Goal: Check status: Check status

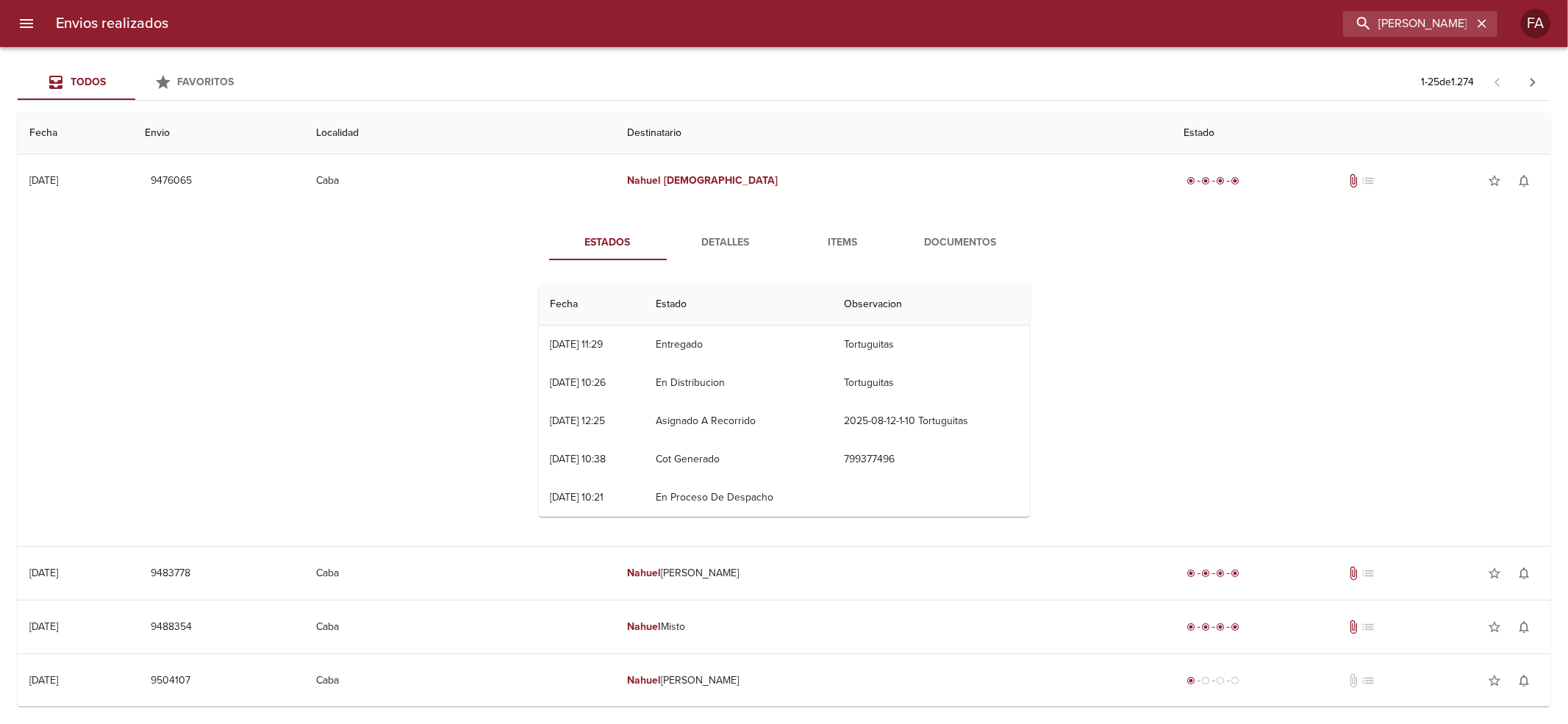
click at [1424, 9] on div "Envios realizados Nahuel [DEMOGRAPHIC_DATA] FA" at bounding box center [784, 24] width 1568 height 47
click at [1420, 13] on input "[PERSON_NAME][DEMOGRAPHIC_DATA]" at bounding box center [1378, 24] width 189 height 26
paste input "[PERSON_NAME] BP"
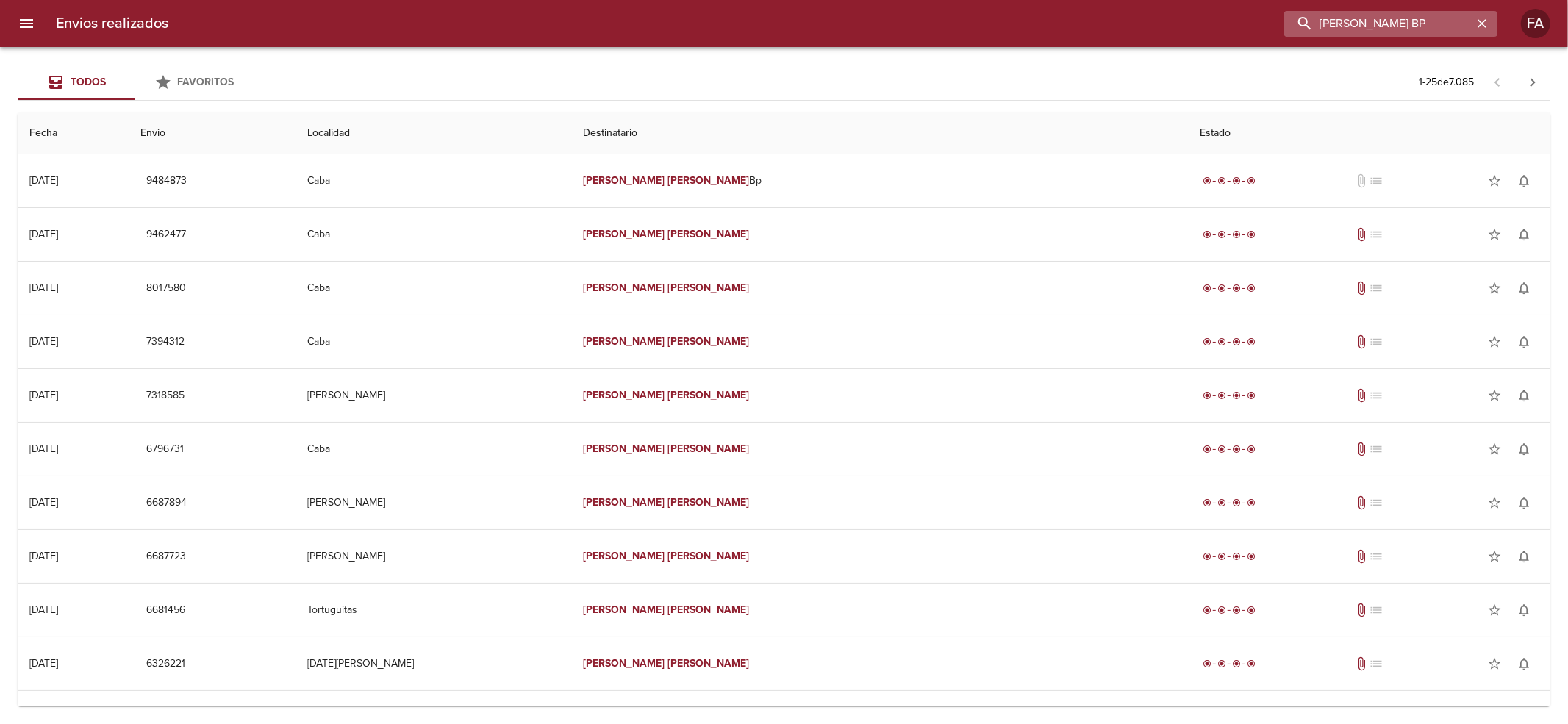
click at [1391, 24] on input "[PERSON_NAME] BP" at bounding box center [1378, 24] width 189 height 26
paste input "[PERSON_NAME]"
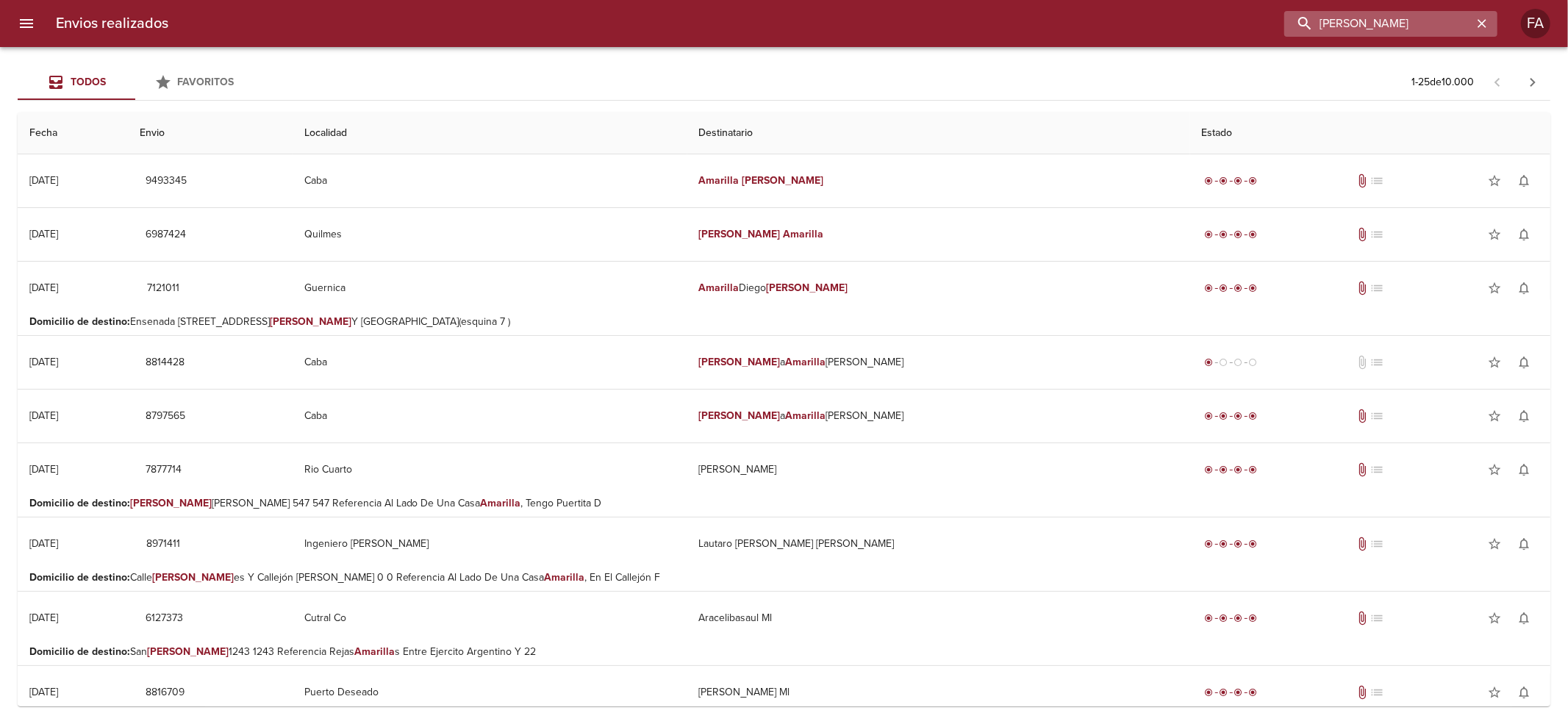
click at [1435, 27] on input "[PERSON_NAME]" at bounding box center [1378, 24] width 189 height 26
paste input "CASCO RAMO"
drag, startPoint x: 1435, startPoint y: 27, endPoint x: 868, endPoint y: 113, distance: 573.5
click at [877, 0] on div "Envios realizados AMARILLA [PERSON_NAME] Todos Favoritos 1 - 25 de 10.000 Fecha…" at bounding box center [784, 0] width 1568 height 0
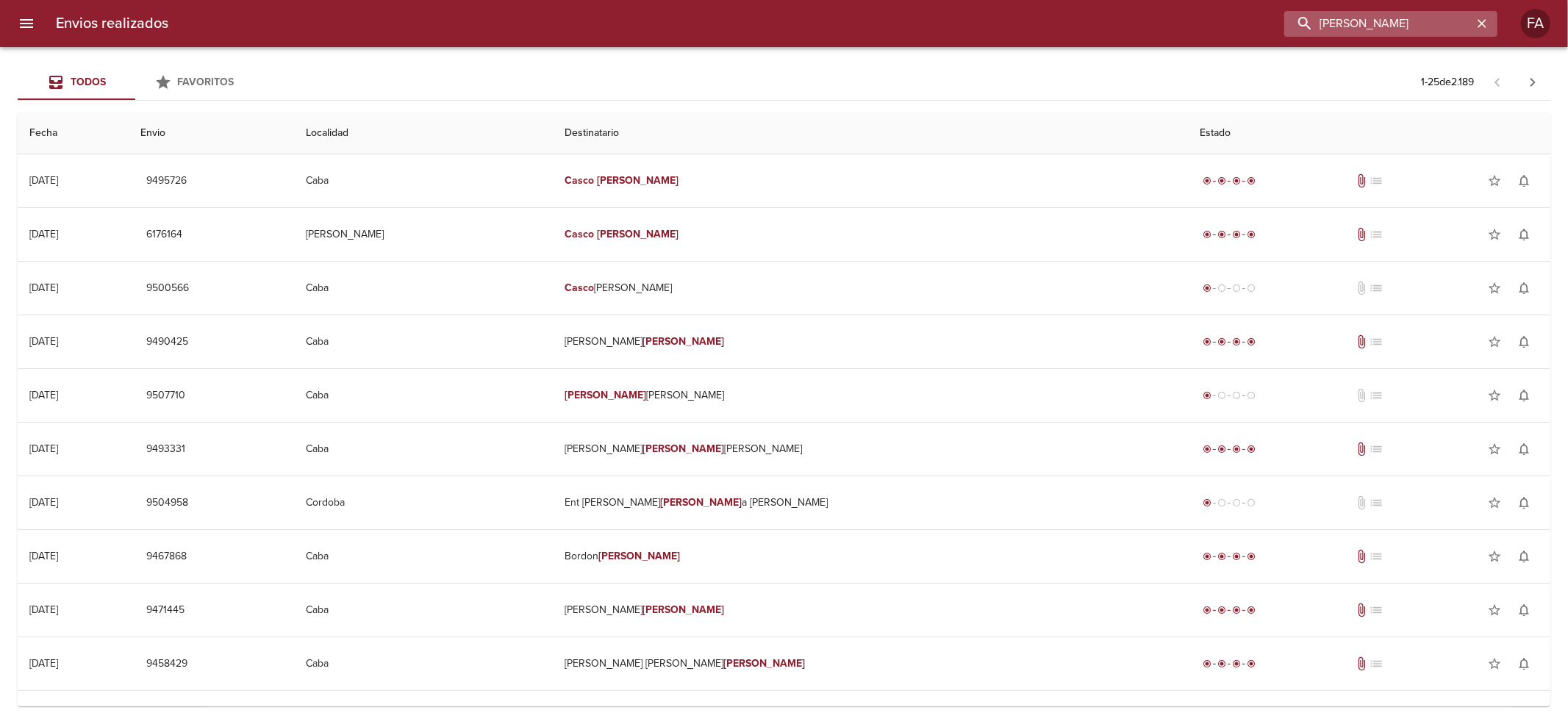
paste input "[PERSON_NAME]"
type input "[PERSON_NAME]"
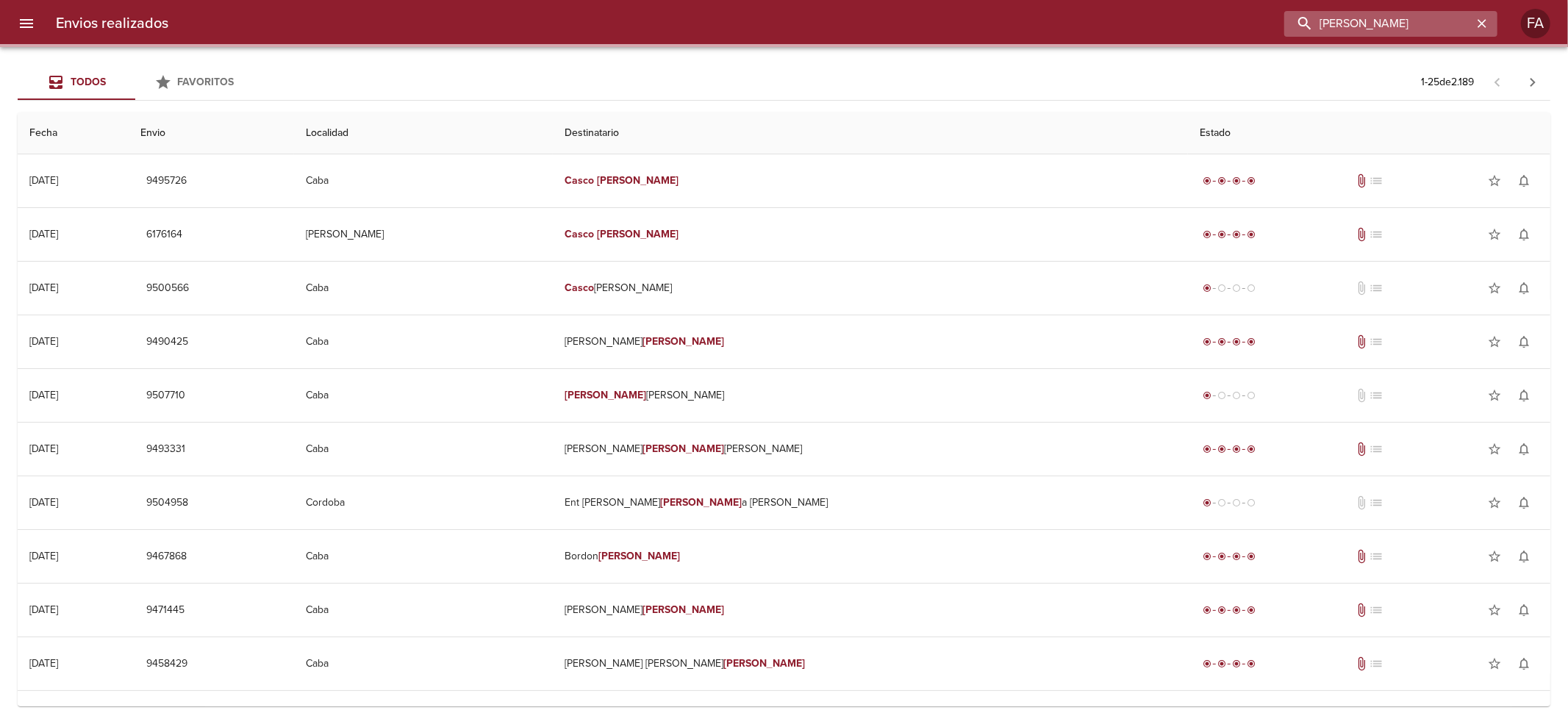
click at [1372, 18] on input "[PERSON_NAME]" at bounding box center [1378, 24] width 189 height 26
drag, startPoint x: 1372, startPoint y: 18, endPoint x: 1342, endPoint y: 25, distance: 30.8
click at [1342, 25] on input "[PERSON_NAME]" at bounding box center [1378, 24] width 189 height 26
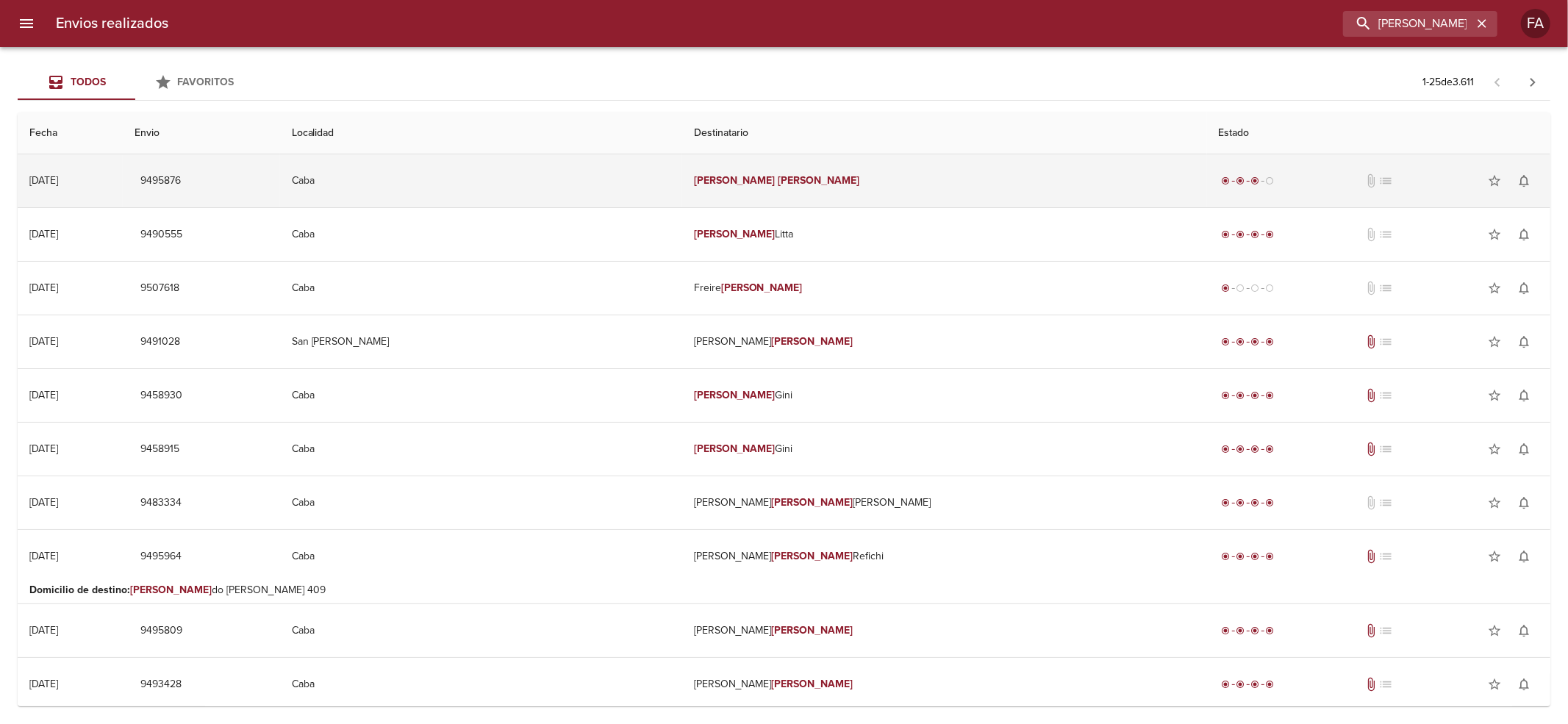
click at [913, 167] on td "[PERSON_NAME]" at bounding box center [944, 180] width 525 height 53
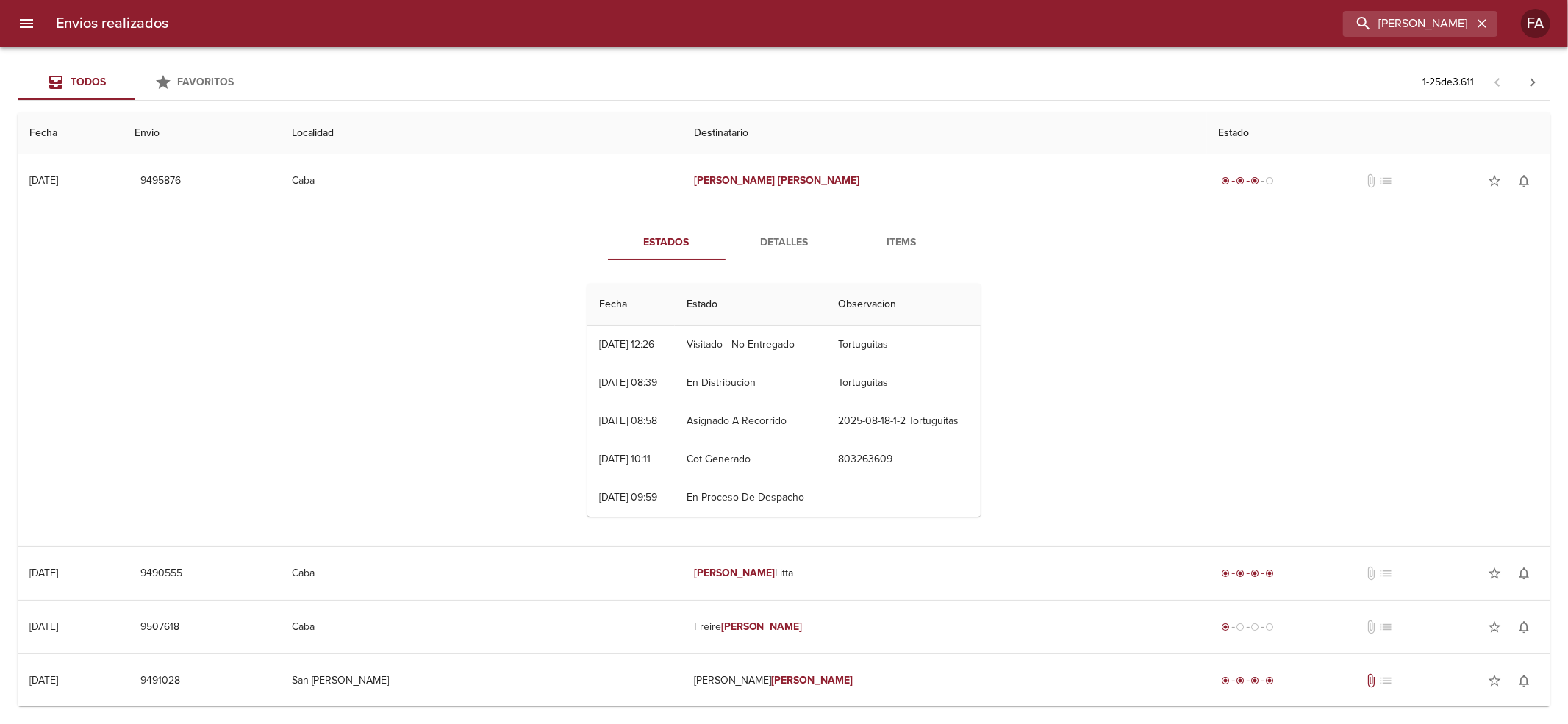
click at [807, 266] on div "Estados Detalles Items Fecha Estado Observacion 18/08 [DATE] 12:26 Visitado - N…" at bounding box center [784, 377] width 426 height 304
click at [789, 251] on button "Detalles" at bounding box center [784, 242] width 118 height 35
